Goal: Navigation & Orientation: Find specific page/section

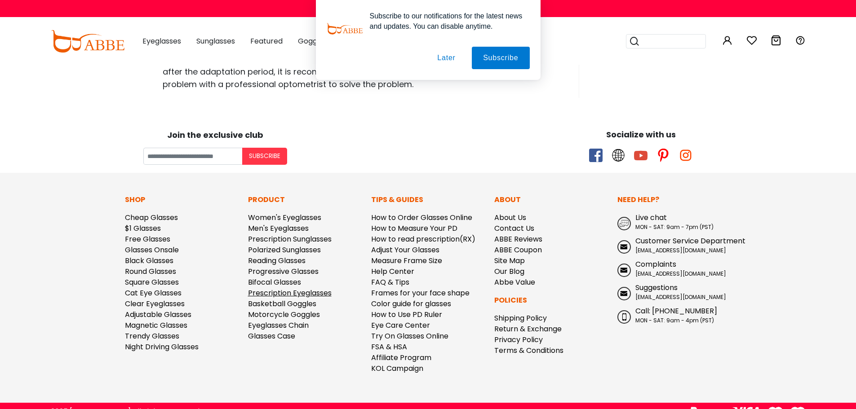
scroll to position [1303, 0]
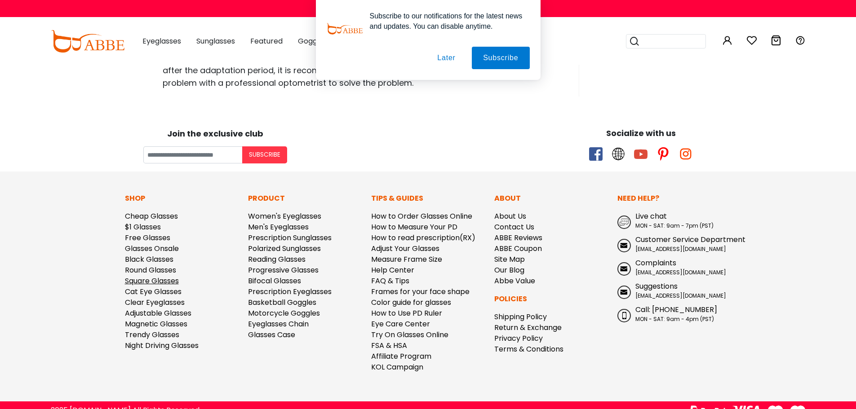
click at [136, 279] on link "Square Glasses" at bounding box center [152, 281] width 54 height 10
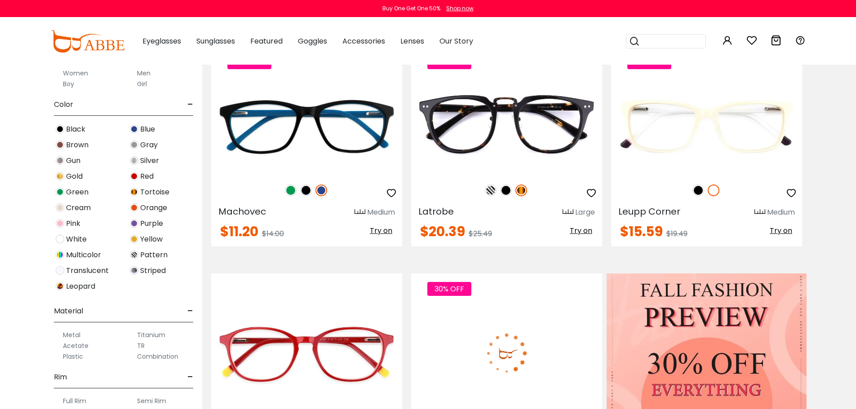
scroll to position [225, 0]
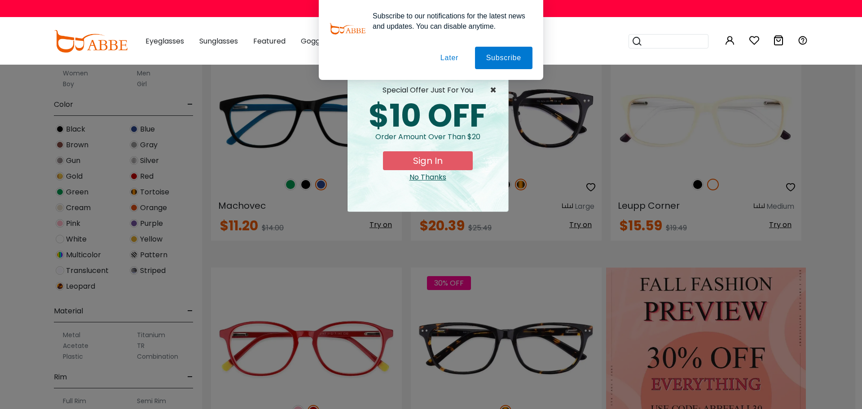
click at [495, 89] on span "×" at bounding box center [495, 90] width 11 height 11
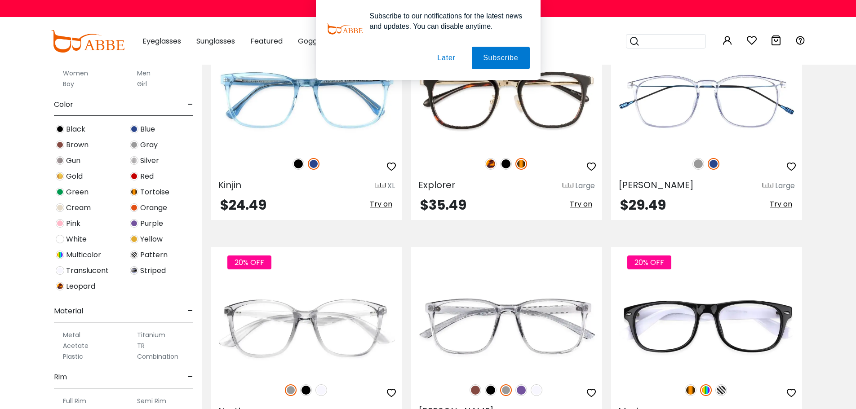
scroll to position [2156, 0]
